Goal: Information Seeking & Learning: Learn about a topic

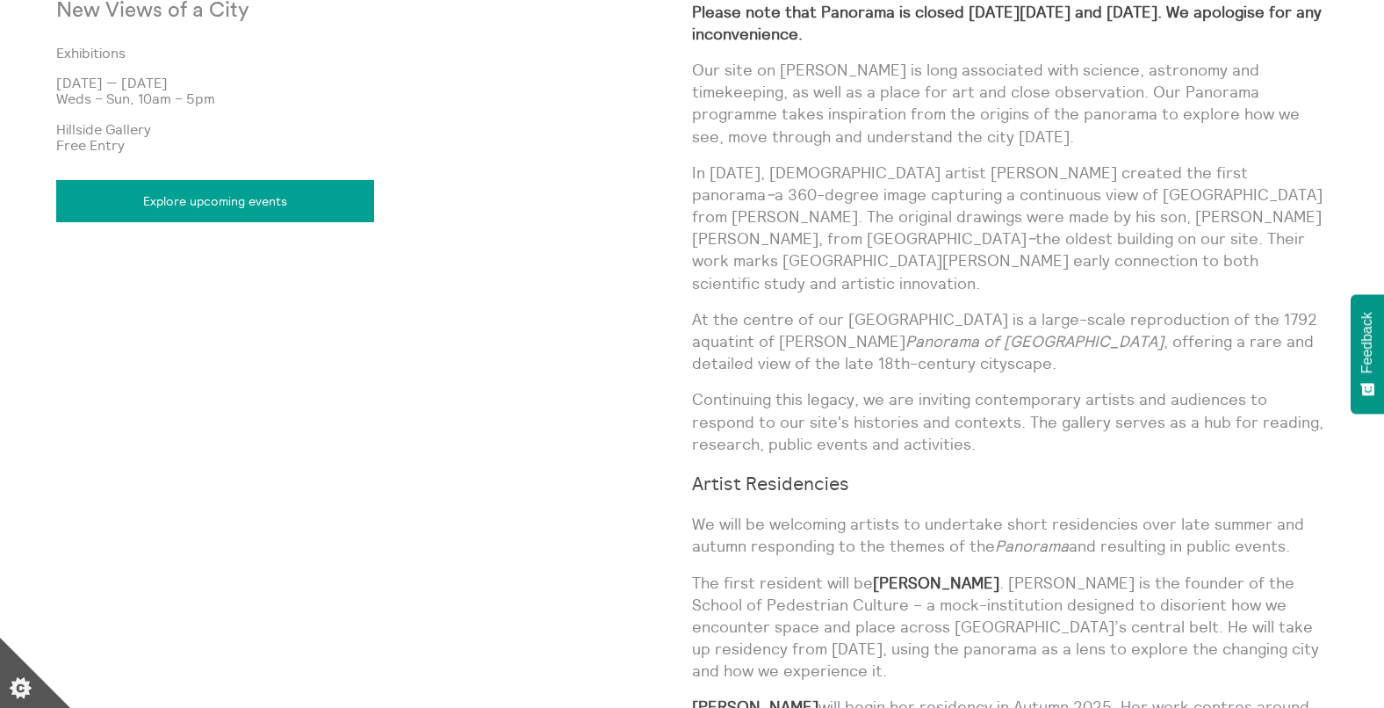
scroll to position [1653, 0]
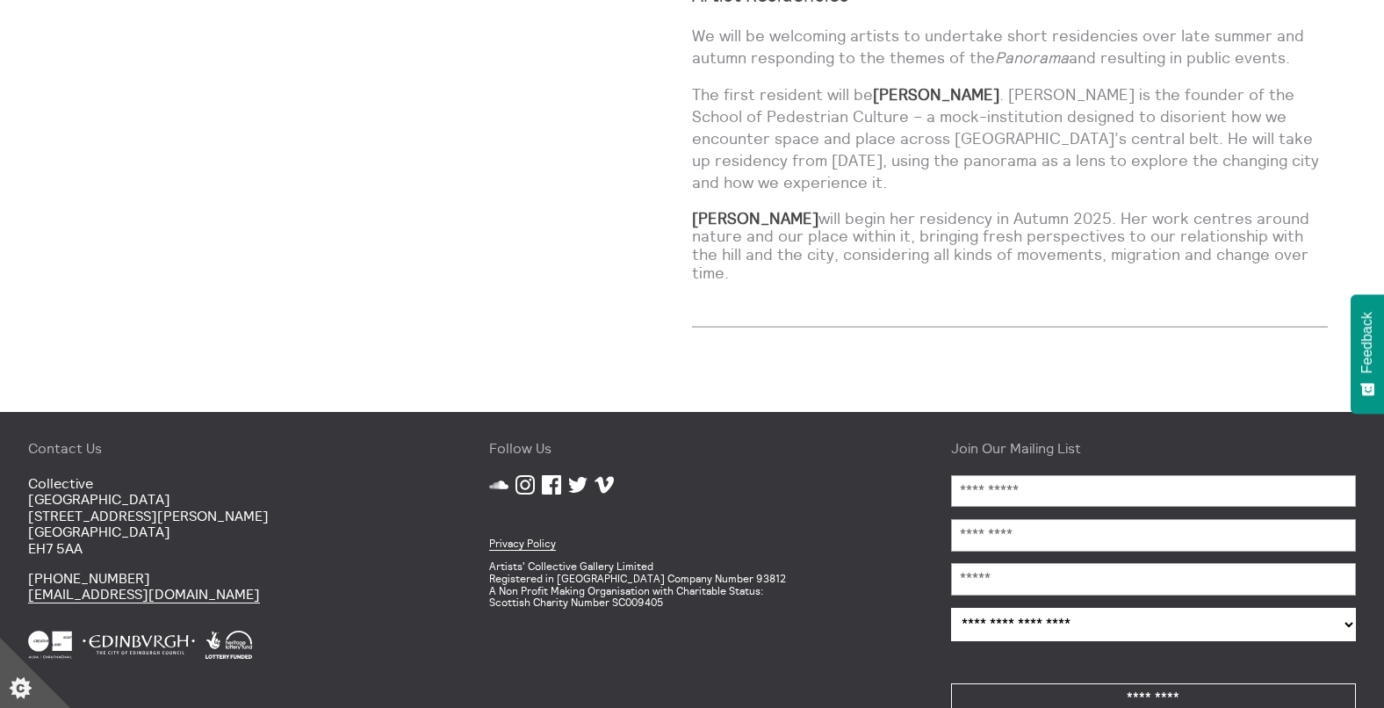
click at [549, 475] on icon at bounding box center [551, 484] width 19 height 19
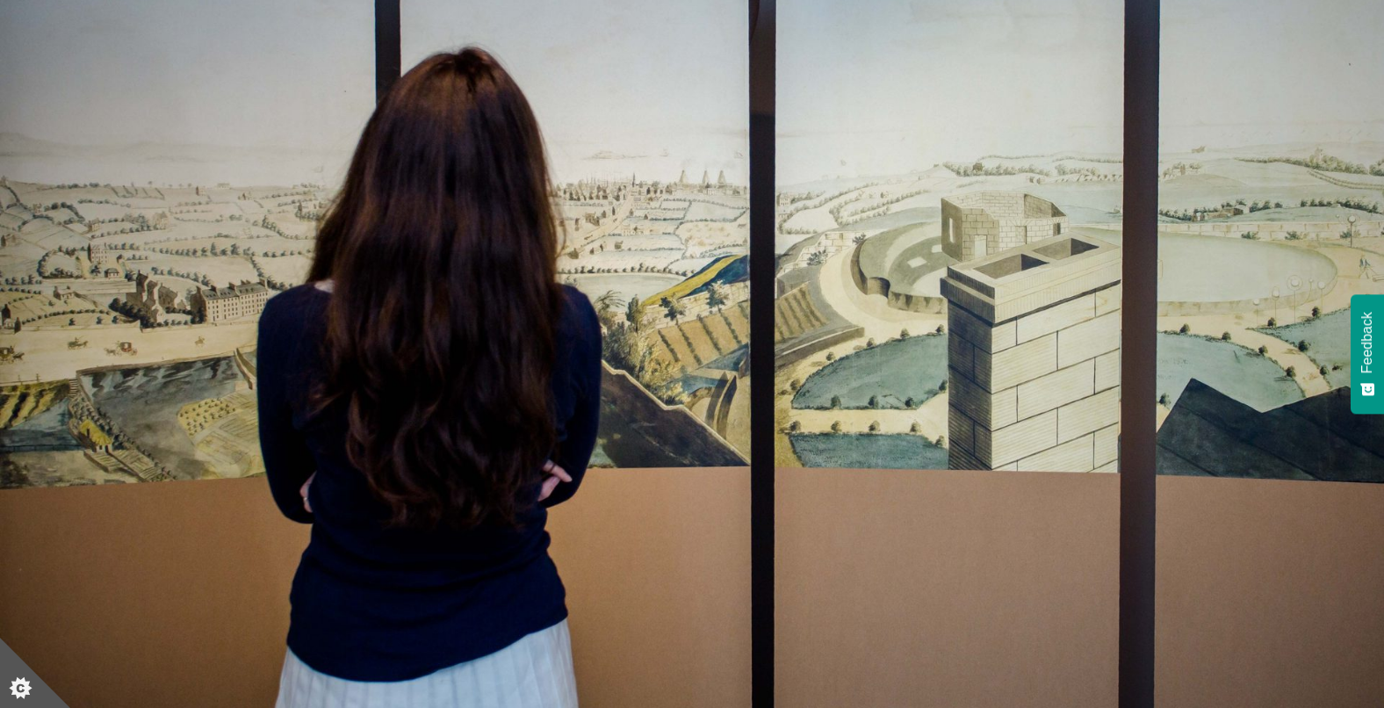
scroll to position [1003, 0]
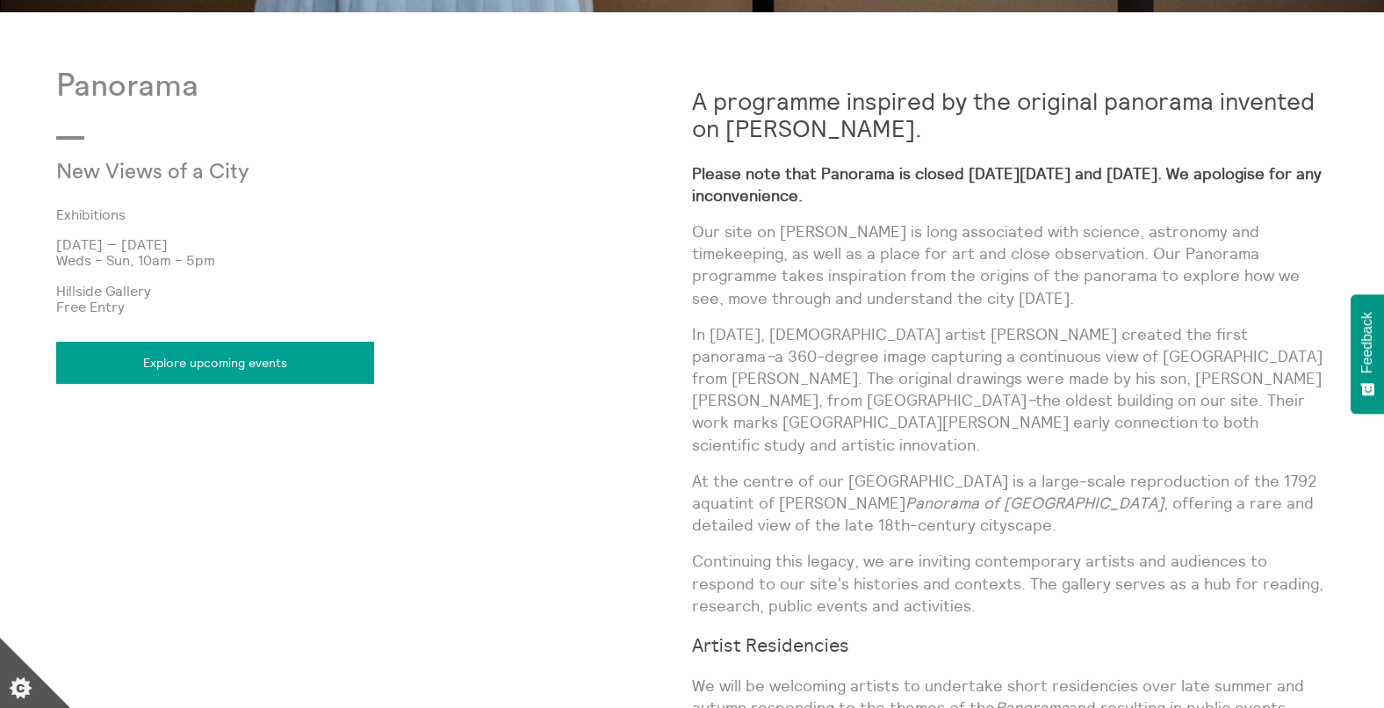
click at [293, 368] on link "Explore upcoming events" at bounding box center [215, 363] width 318 height 42
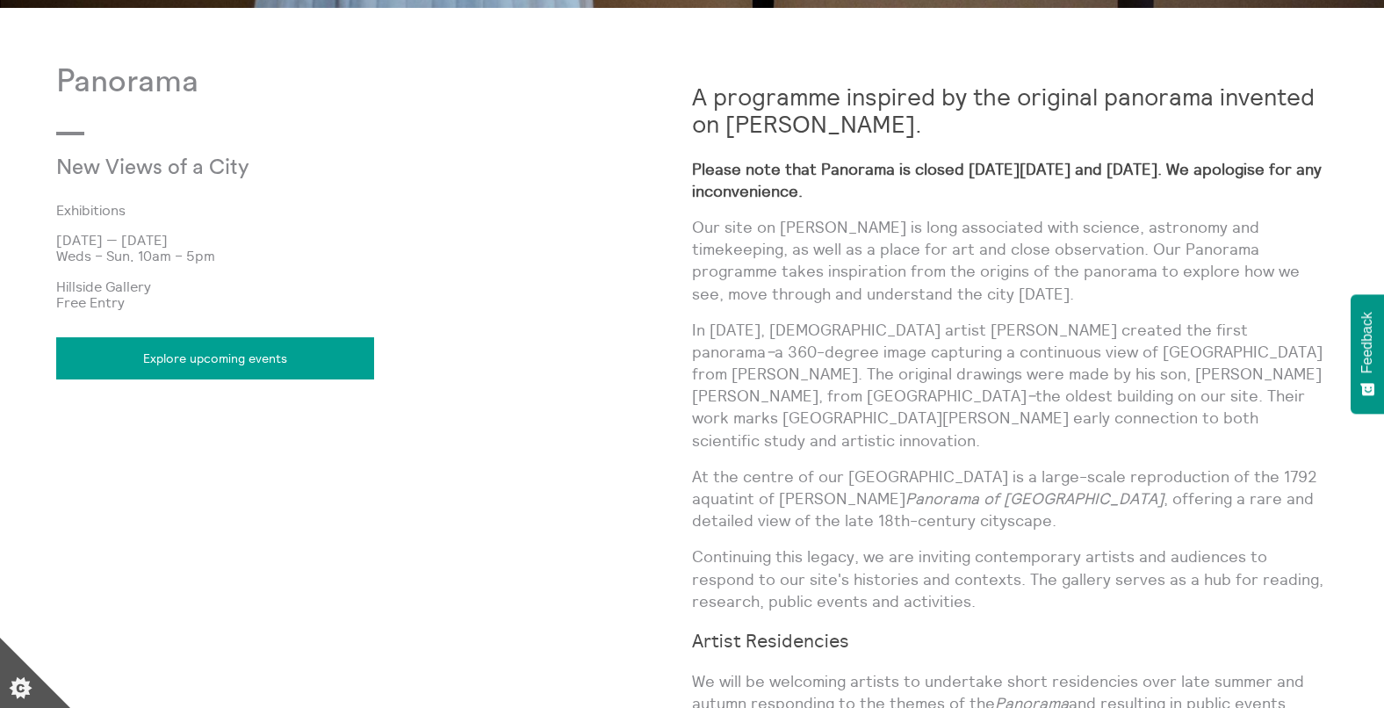
scroll to position [963, 0]
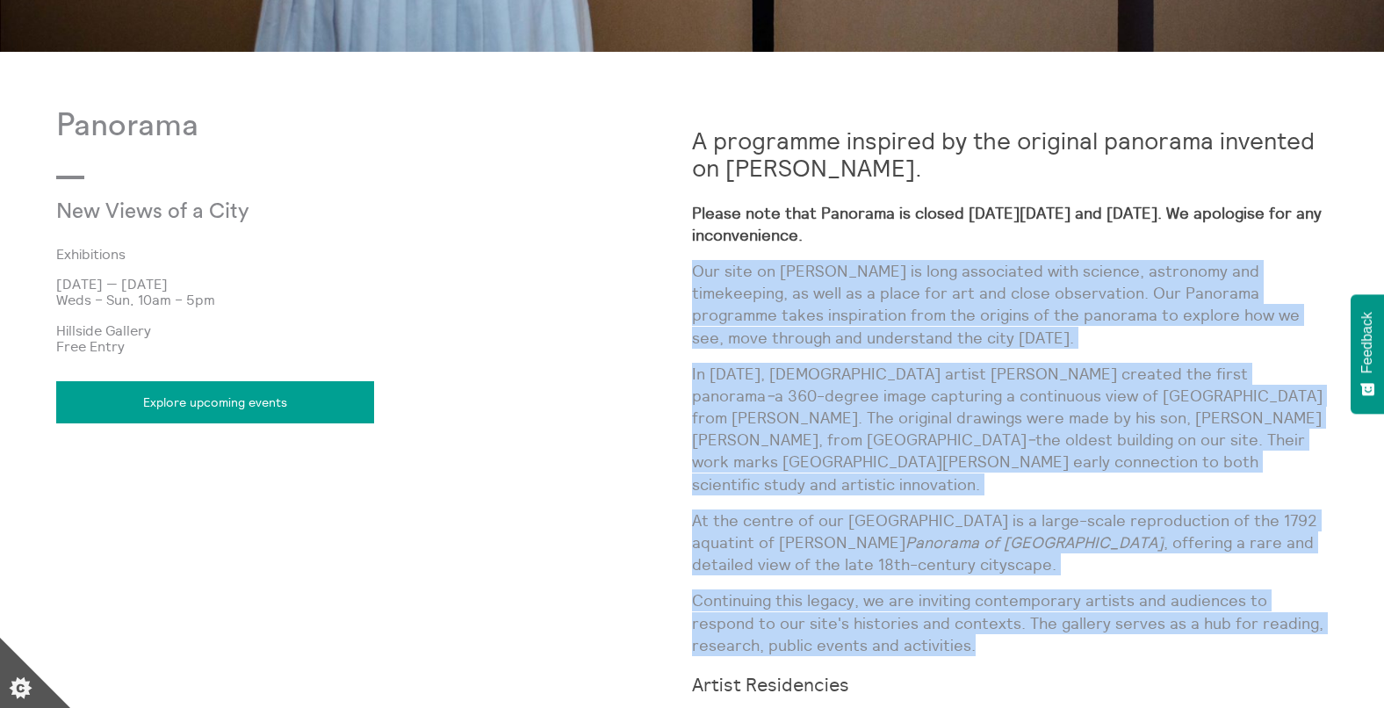
drag, startPoint x: 919, startPoint y: 624, endPoint x: 696, endPoint y: 264, distance: 423.6
click at [696, 264] on div "A programme inspired by the original panorama invented on Calton Hill. Please n…" at bounding box center [1010, 548] width 636 height 880
copy div "Our site on Calton Hill is long associated with science, astronomy and timekeep…"
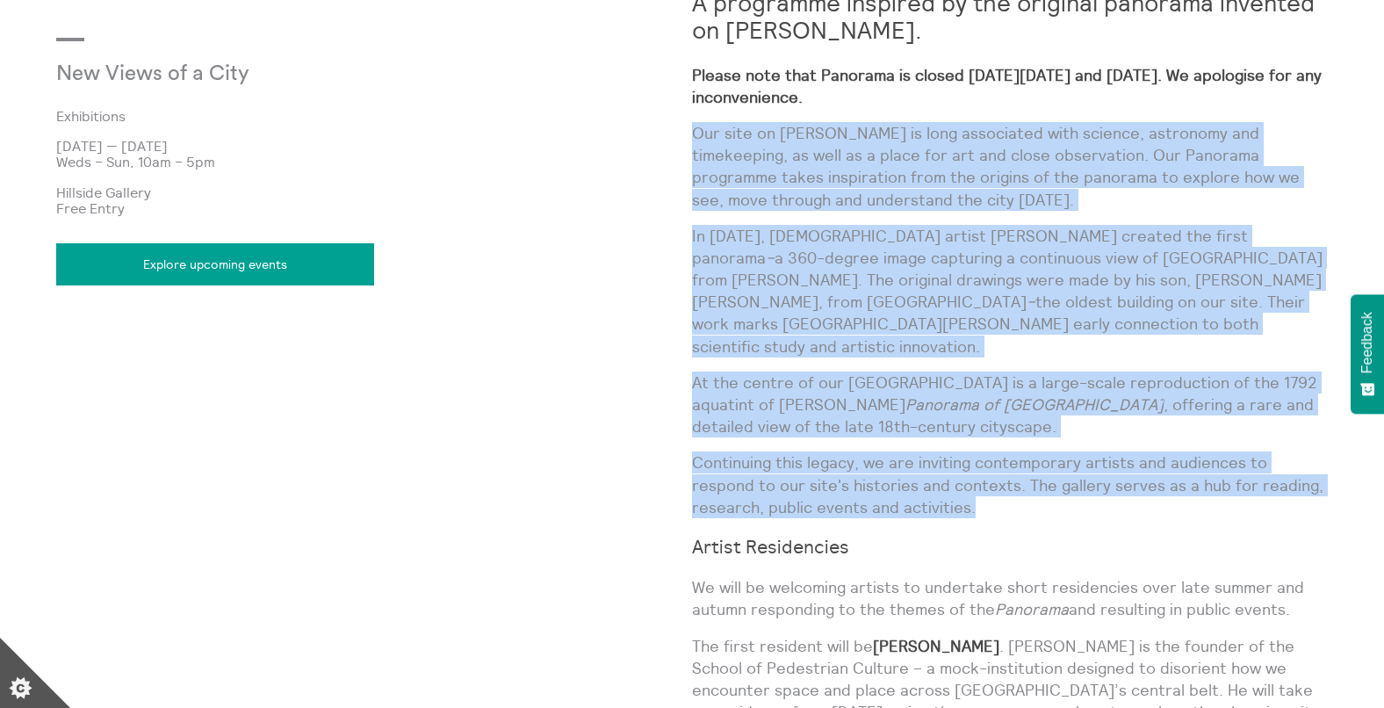
scroll to position [962, 0]
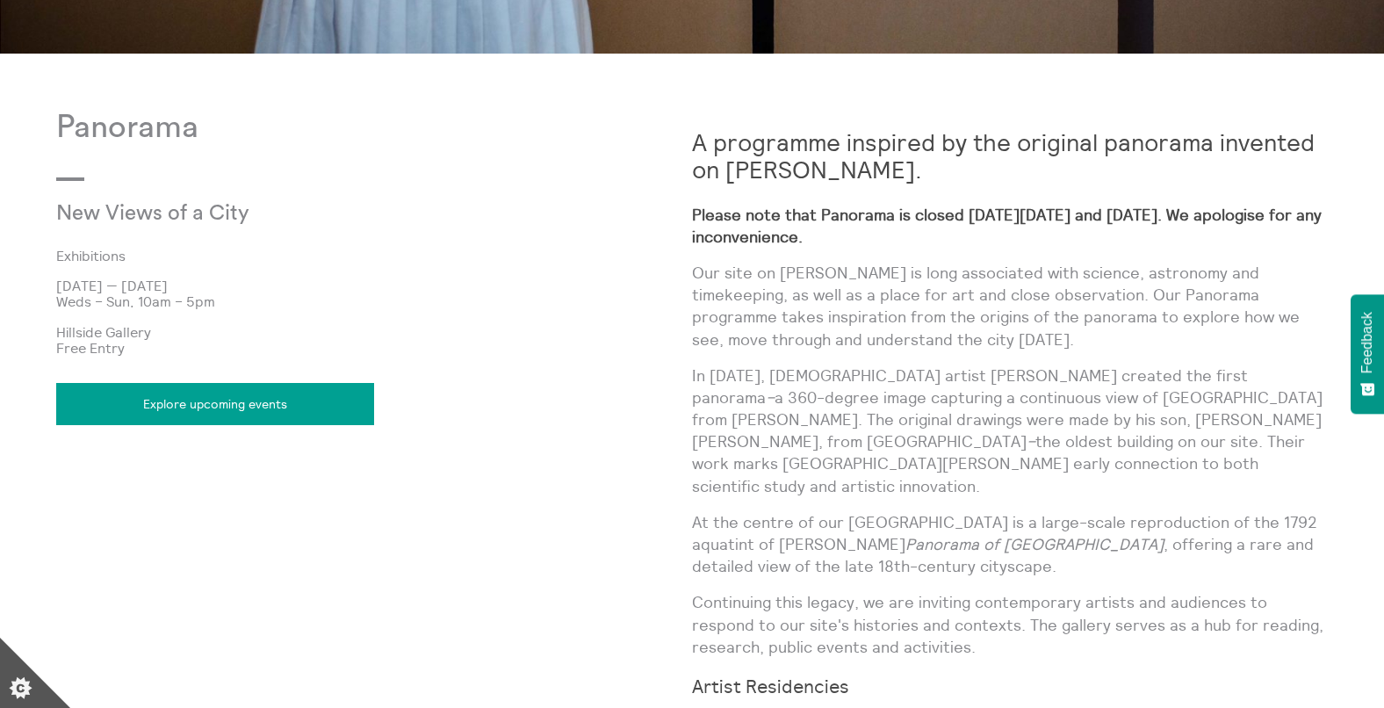
click at [939, 170] on h2 "A programme inspired by the original panorama invented on [PERSON_NAME]." at bounding box center [1010, 156] width 636 height 54
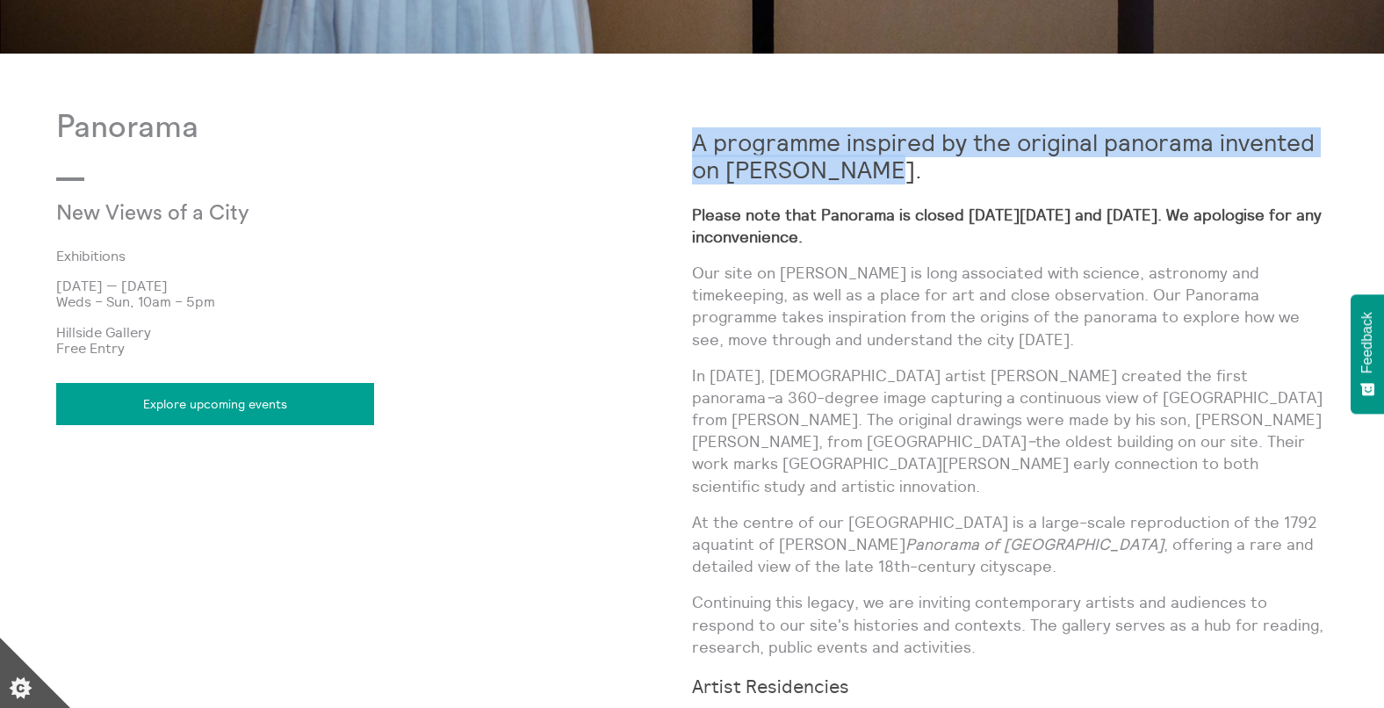
copy strong "A programme inspired by the original panorama invented on [PERSON_NAME]."
drag, startPoint x: 912, startPoint y: 180, endPoint x: 697, endPoint y: 149, distance: 217.3
click at [697, 149] on h2 "A programme inspired by the original panorama invented on [PERSON_NAME]." at bounding box center [1010, 156] width 636 height 54
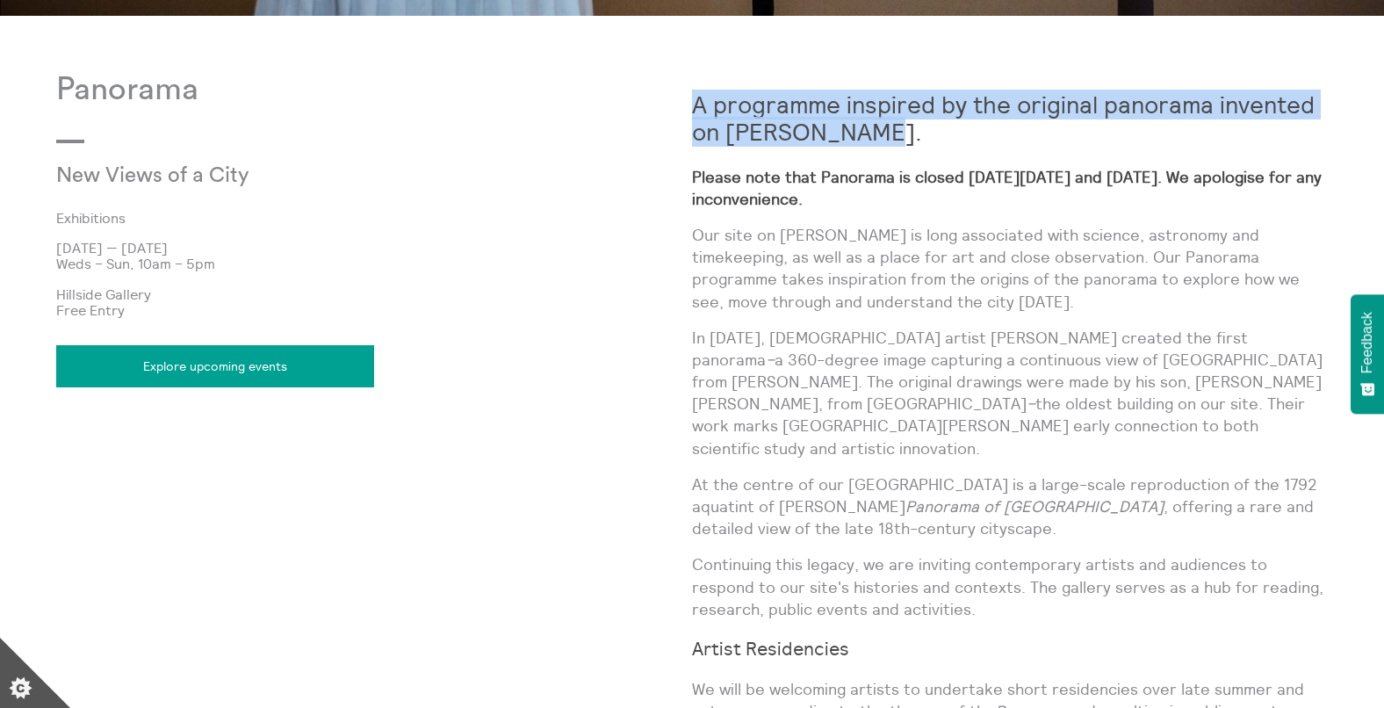
scroll to position [1000, 0]
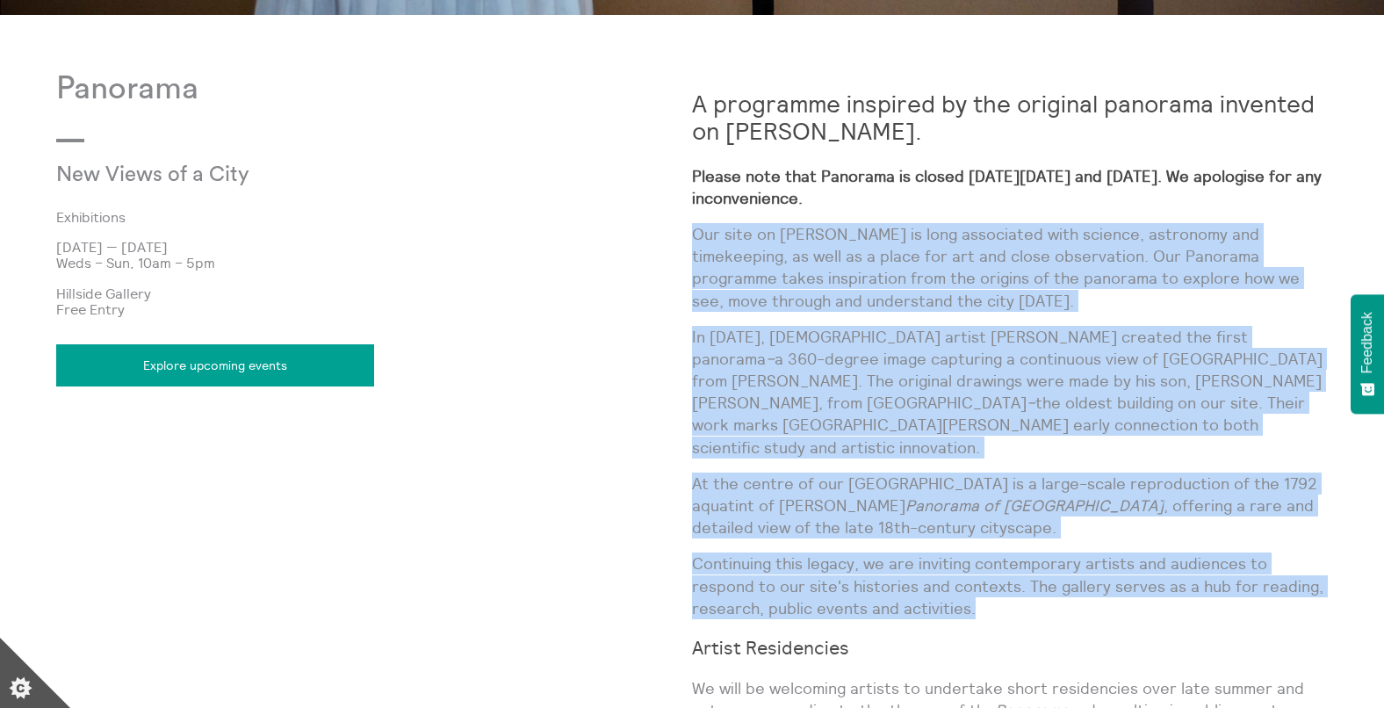
copy div "Our site on Calton Hill is long associated with science, astronomy and timekeep…"
drag, startPoint x: 922, startPoint y: 586, endPoint x: 694, endPoint y: 227, distance: 424.9
click at [694, 227] on div "A programme inspired by the original panorama invented on Calton Hill. Please n…" at bounding box center [1010, 511] width 636 height 880
